Goal: Task Accomplishment & Management: Manage account settings

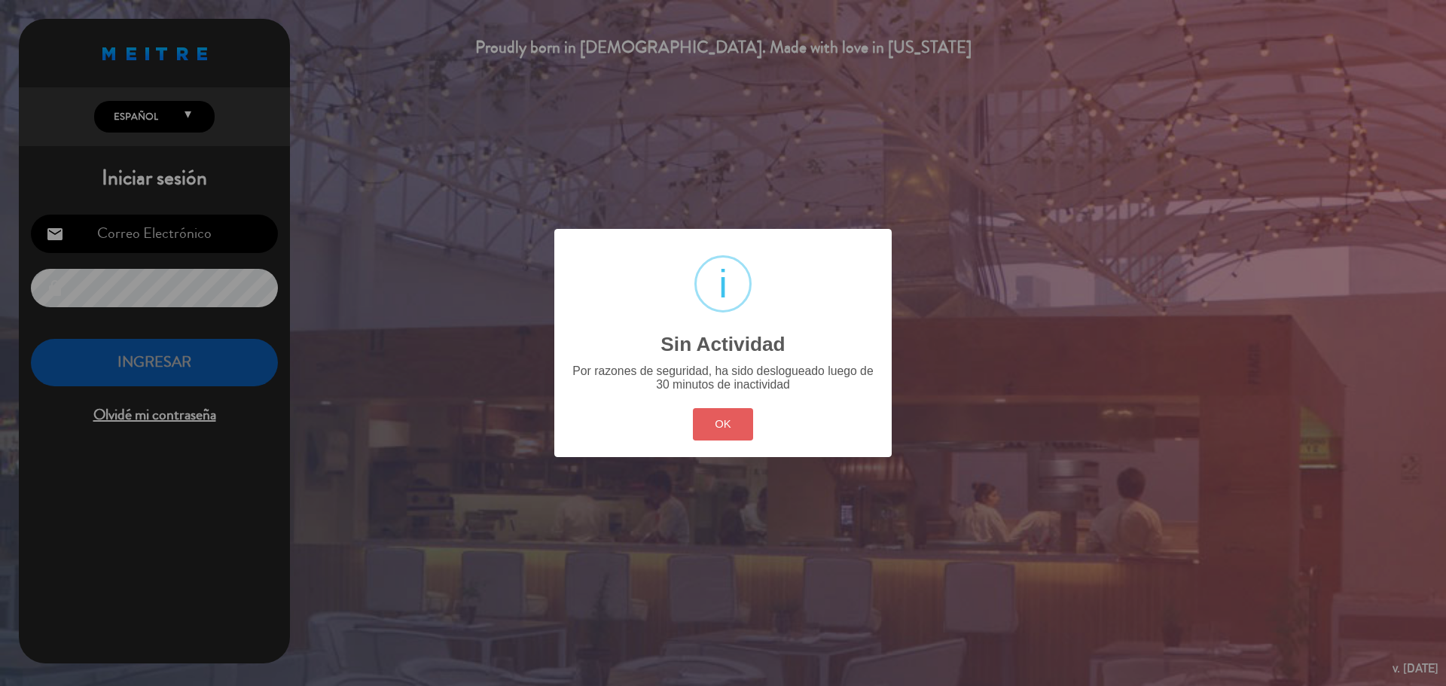
click at [719, 432] on button "OK" at bounding box center [723, 424] width 61 height 32
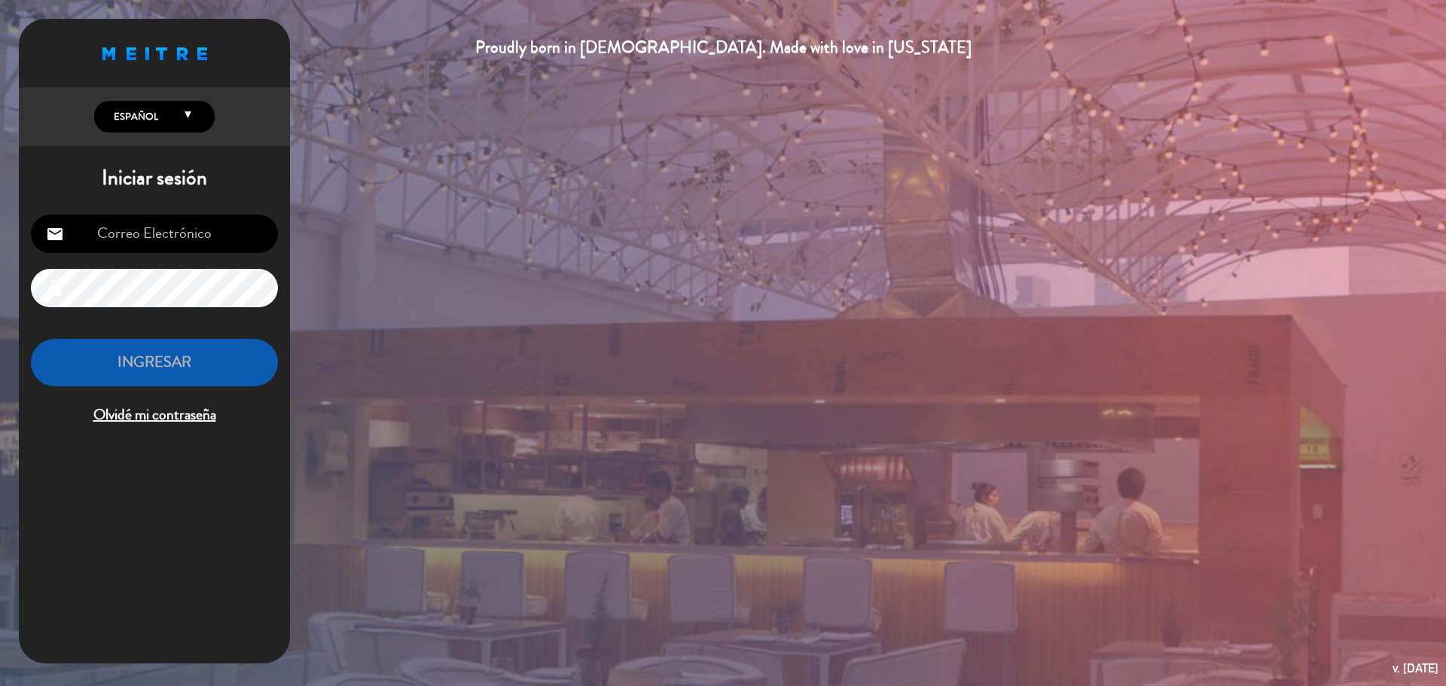
click at [166, 236] on input "email" at bounding box center [154, 234] width 247 height 38
type input "[EMAIL_ADDRESS][PERSON_NAME][DOMAIN_NAME]"
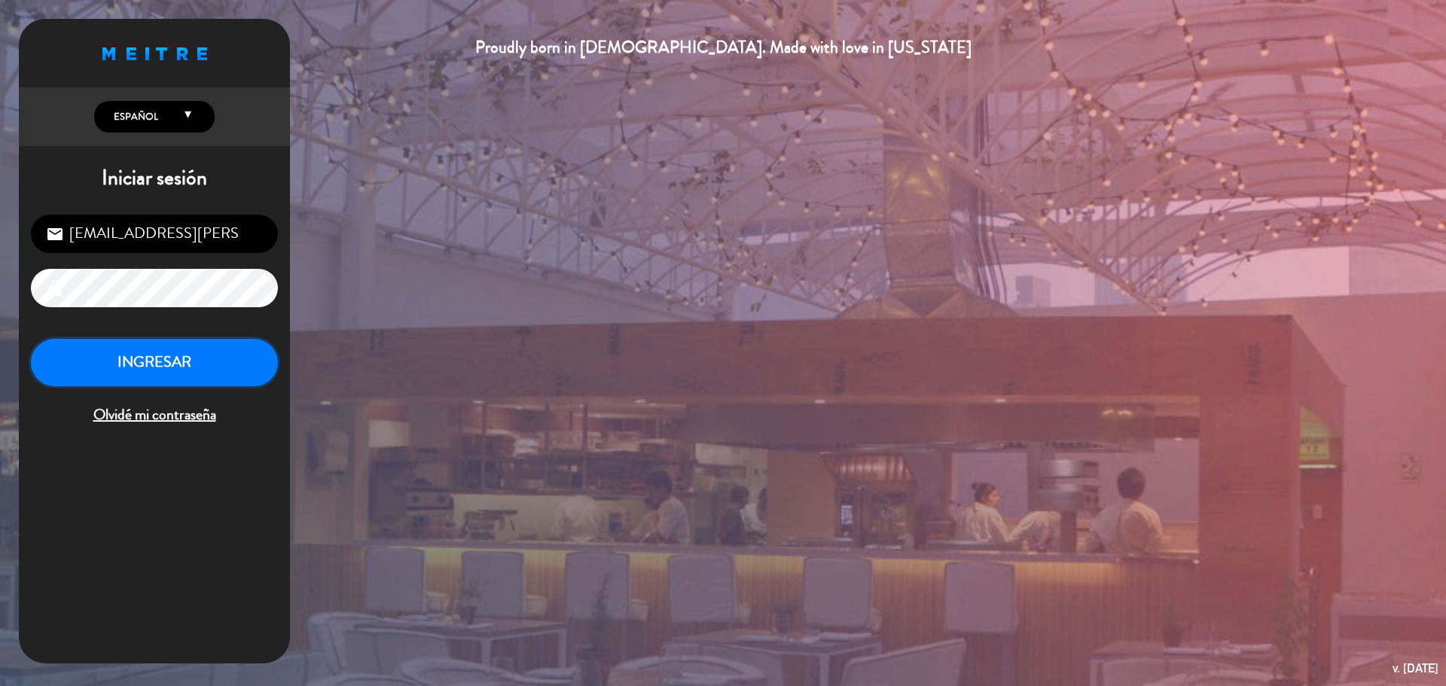
click at [173, 362] on button "INGRESAR" at bounding box center [154, 362] width 247 height 47
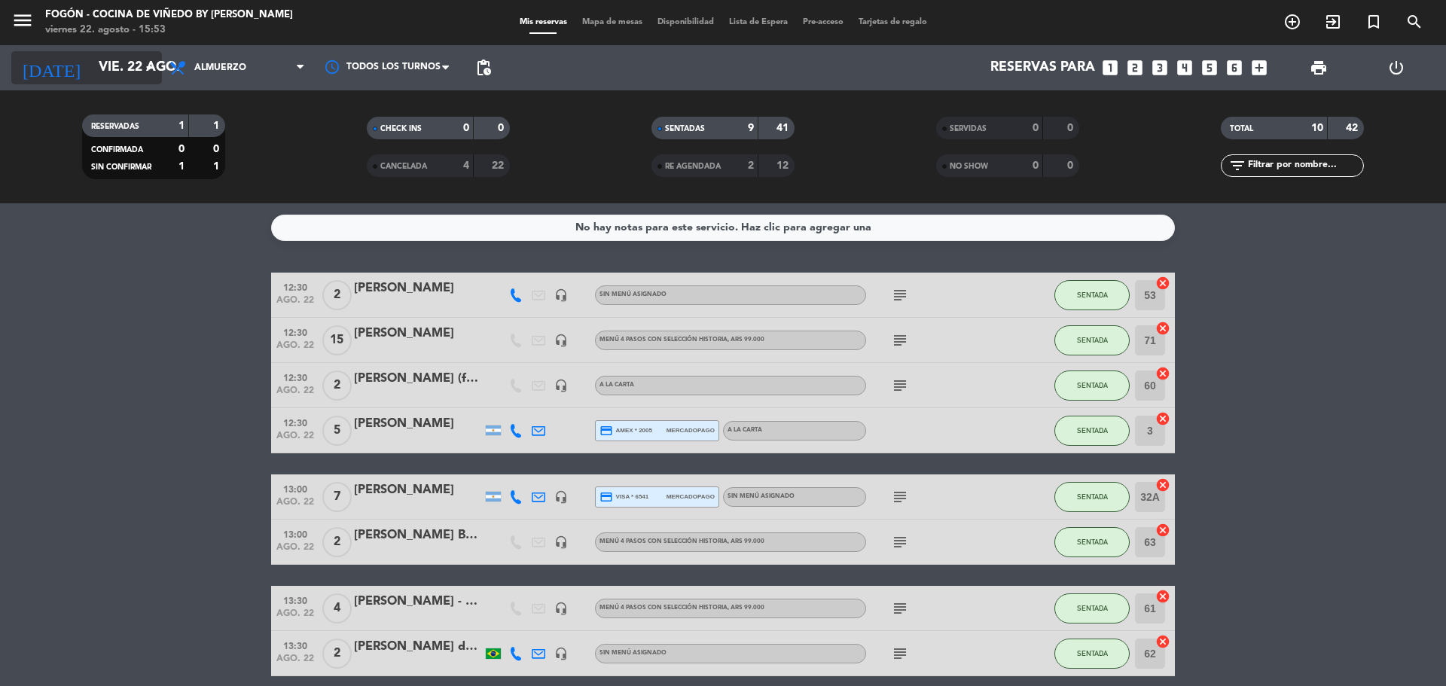
click at [117, 55] on input "vie. 22 ago." at bounding box center [178, 68] width 175 height 30
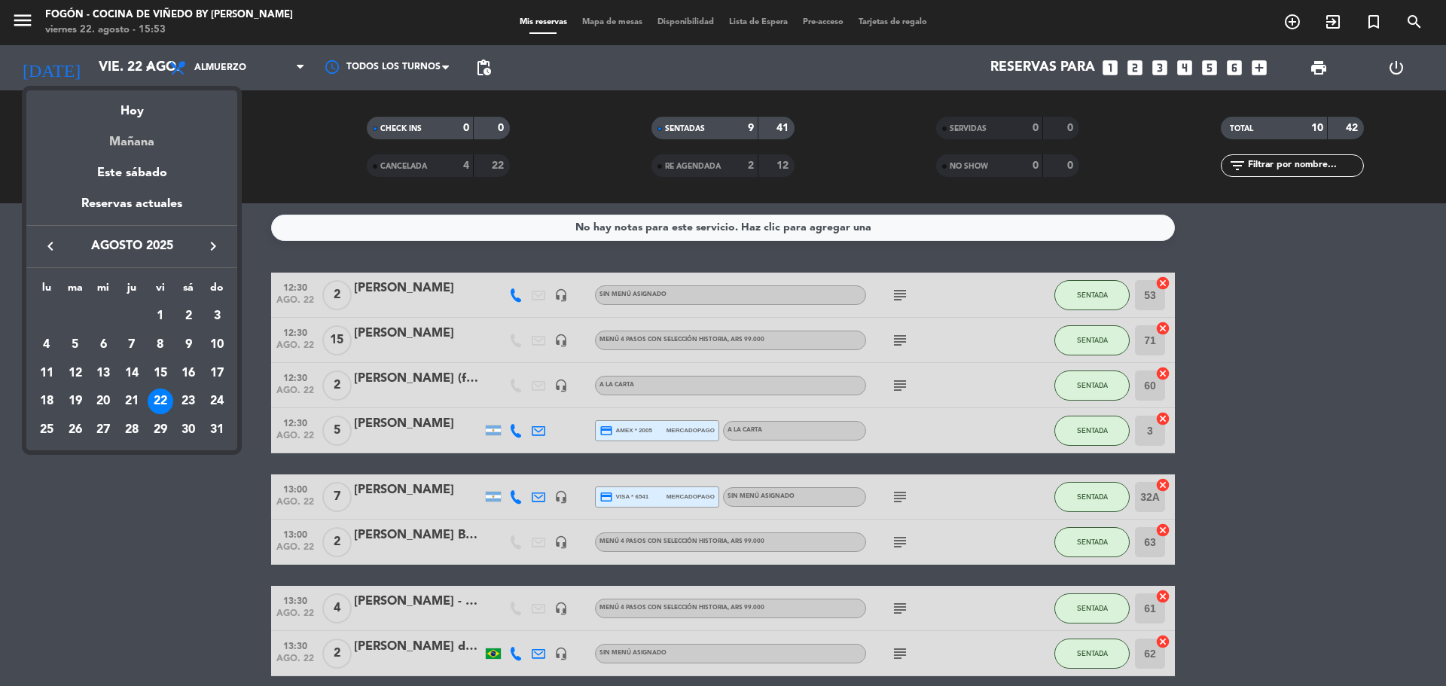
click at [133, 138] on div "Mañana" at bounding box center [131, 136] width 211 height 31
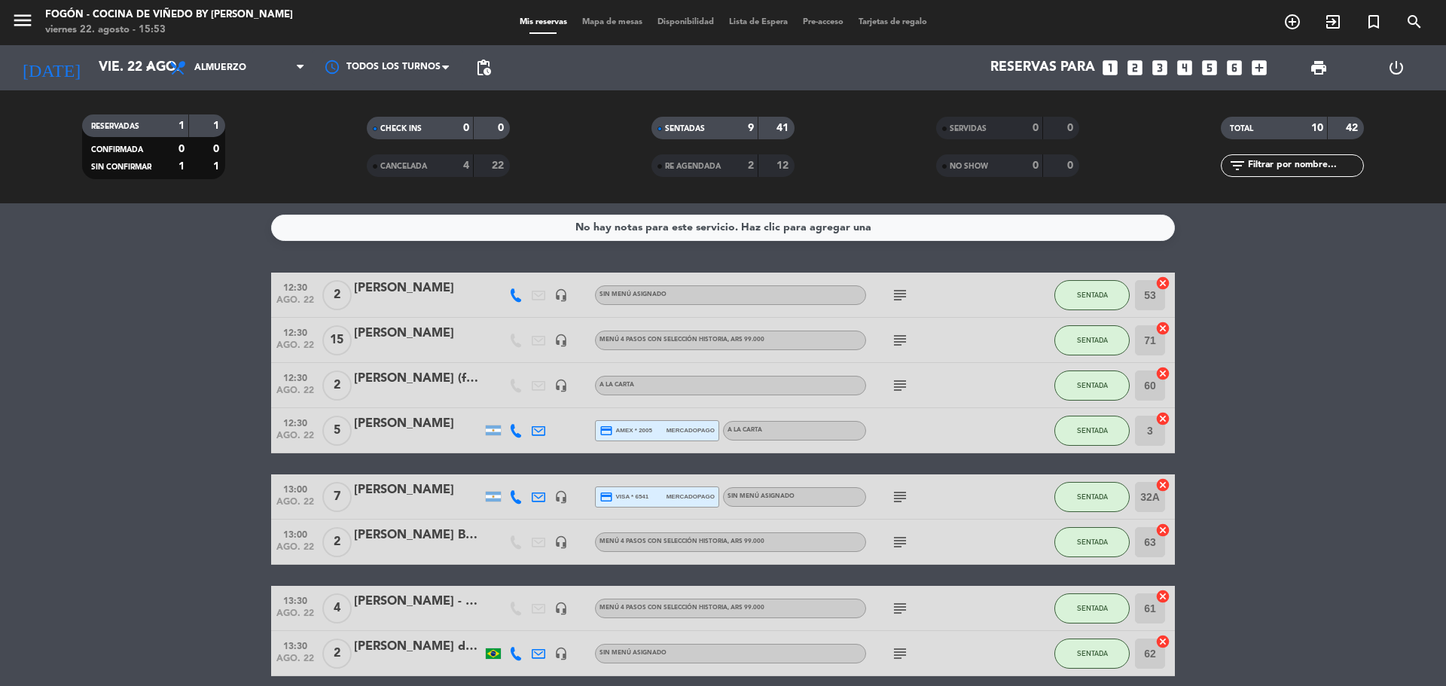
type input "sáb. 23 ago."
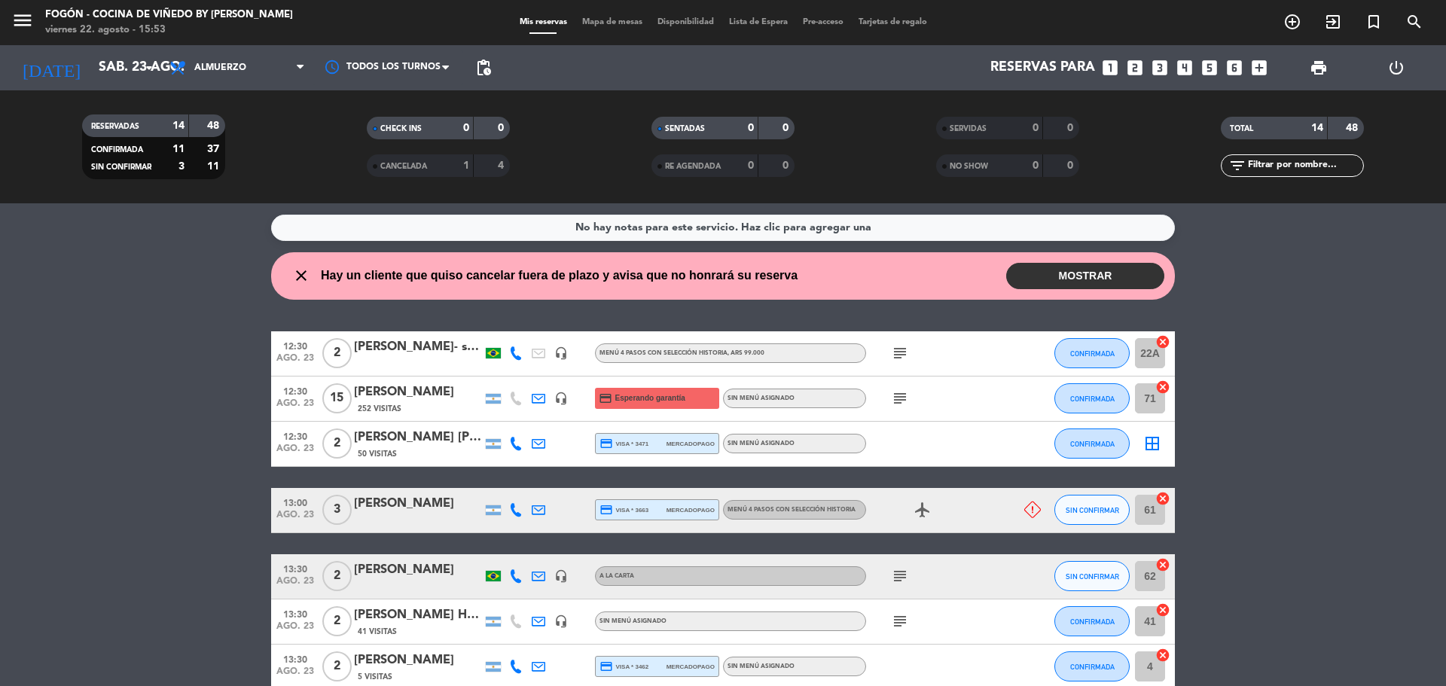
click at [1101, 271] on button "MOSTRAR" at bounding box center [1085, 276] width 158 height 26
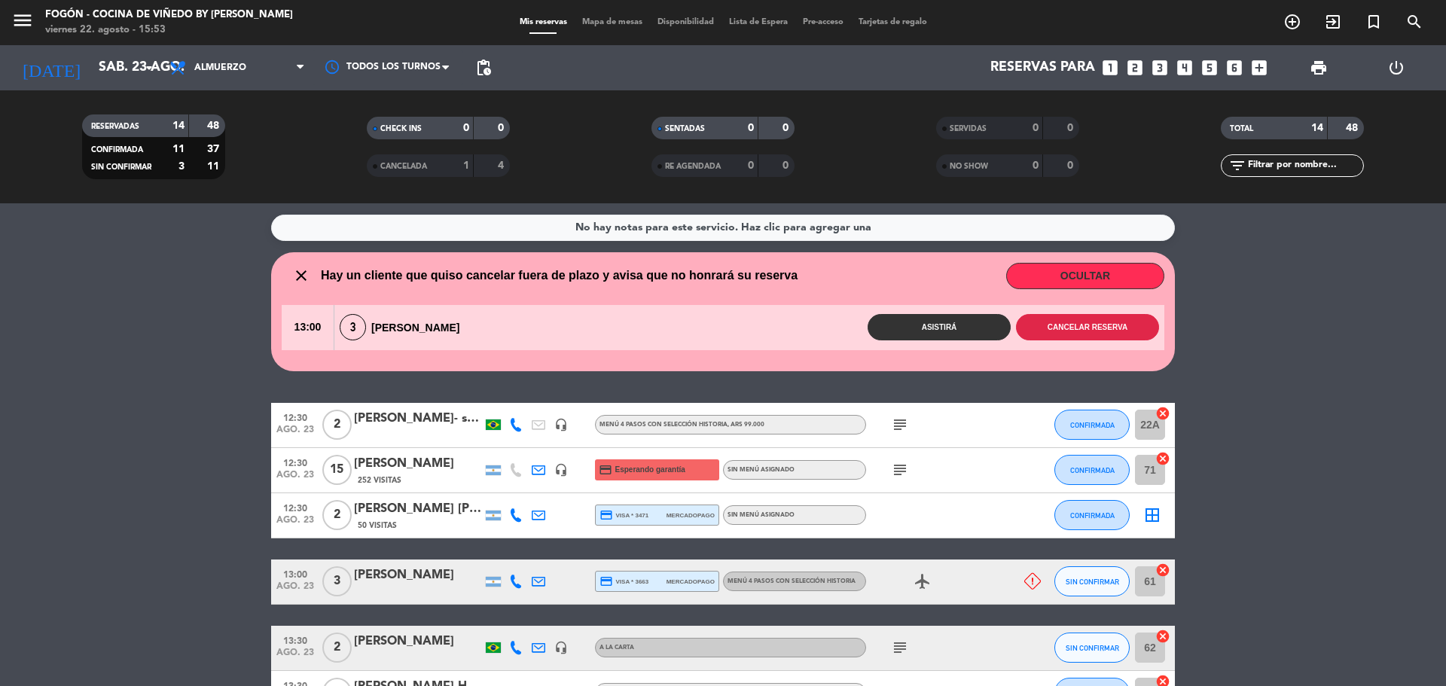
click at [1055, 331] on button "Cancelar reserva" at bounding box center [1087, 327] width 143 height 26
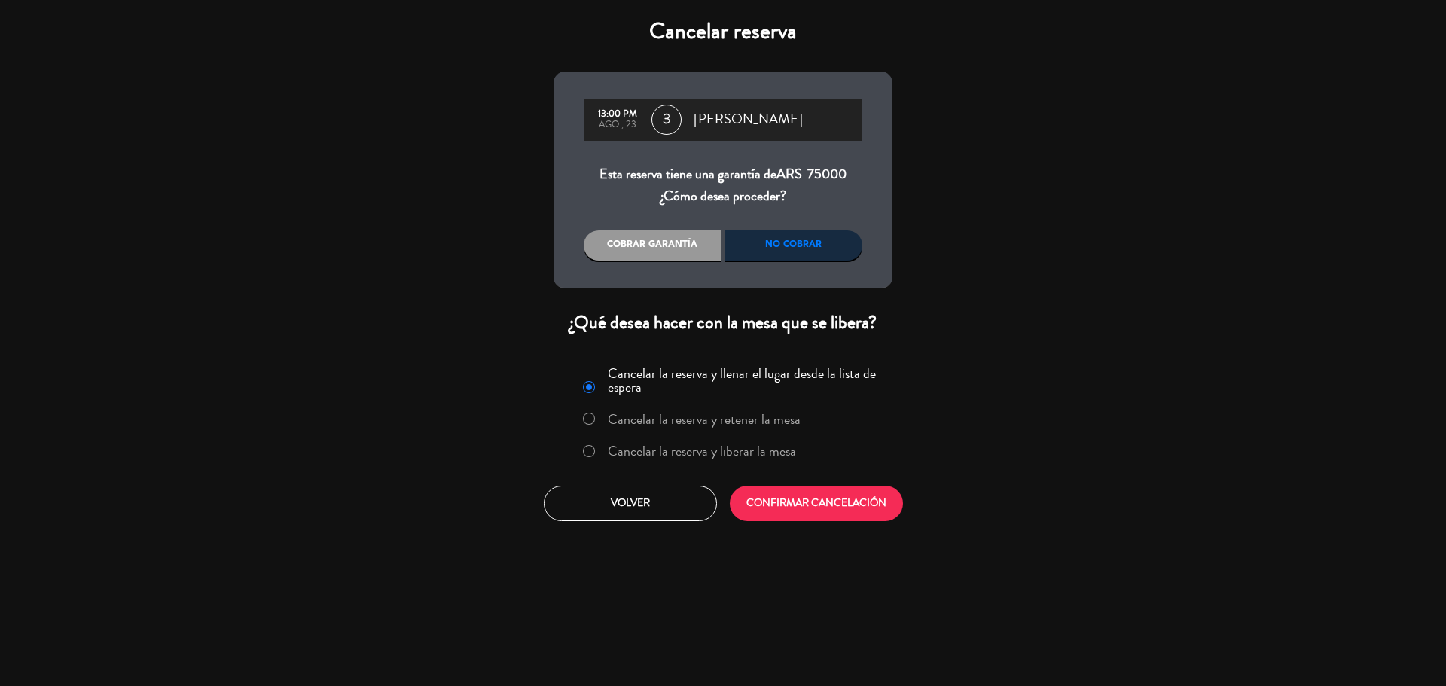
click at [789, 244] on div "No cobrar" at bounding box center [794, 245] width 138 height 30
click at [784, 445] on label "Cancelar la reserva y liberar la mesa" at bounding box center [702, 451] width 188 height 14
click at [796, 499] on button "CONFIRMAR CANCELACIÓN" at bounding box center [816, 503] width 173 height 35
